Goal: Task Accomplishment & Management: Use online tool/utility

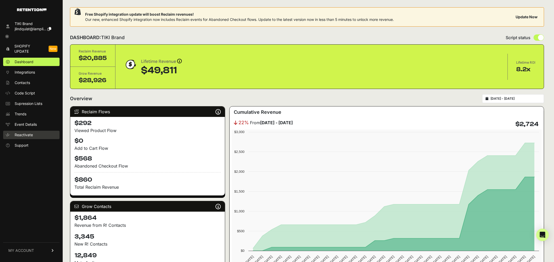
click at [26, 136] on span "Reactivate" at bounding box center [24, 135] width 18 height 5
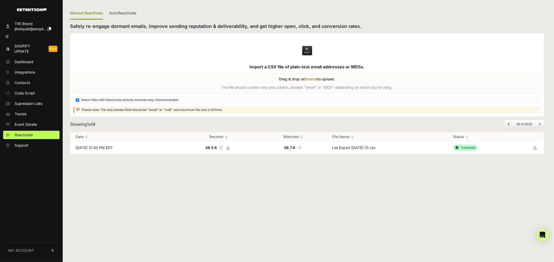
click at [232, 146] on icon at bounding box center [228, 148] width 7 height 8
click at [536, 147] on icon at bounding box center [535, 148] width 7 height 8
drag, startPoint x: 286, startPoint y: 147, endPoint x: 302, endPoint y: 147, distance: 16.2
click at [302, 147] on td "36.7 K Number of matched records" at bounding box center [293, 148] width 67 height 12
drag, startPoint x: 334, startPoint y: 148, endPoint x: 372, endPoint y: 147, distance: 38.7
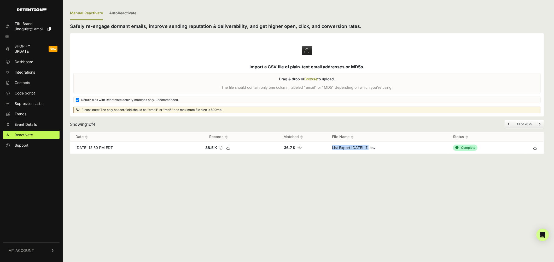
click at [372, 147] on td "List Export [DATE] (1).csv" at bounding box center [387, 148] width 121 height 12
click at [21, 251] on span "MY ACCOUNT" at bounding box center [21, 250] width 26 height 5
click at [221, 170] on div "Manual Reactivate AutoReactivate Safely re-engage dormant emails, improve sendi…" at bounding box center [307, 131] width 489 height 262
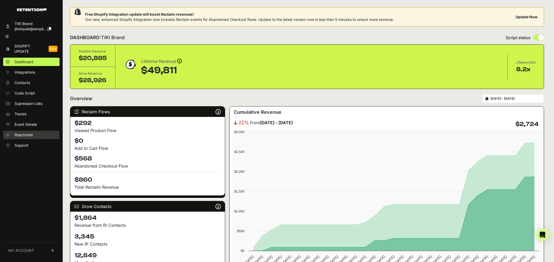
click at [27, 135] on span "Reactivate" at bounding box center [24, 135] width 18 height 5
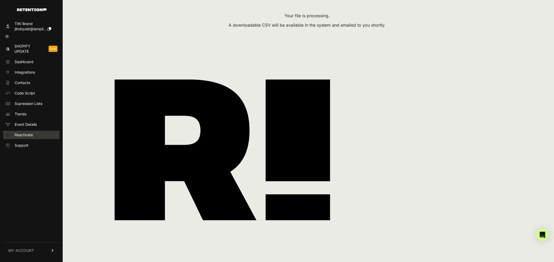
click at [32, 135] on span "Reactivate" at bounding box center [24, 135] width 18 height 5
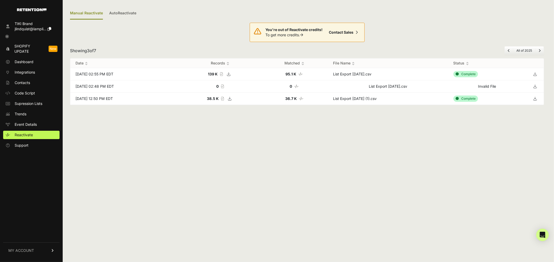
click at [536, 73] on icon at bounding box center [535, 74] width 7 height 8
